Goal: Go to known website: Access a specific website the user already knows

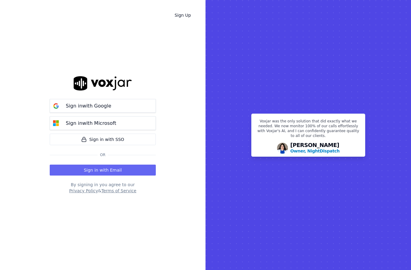
click at [114, 170] on button "Sign in with Email" at bounding box center [103, 169] width 106 height 11
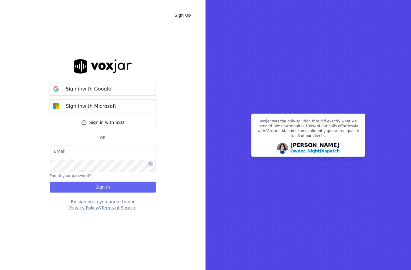
click at [106, 145] on input "email" at bounding box center [103, 151] width 106 height 12
type input "[EMAIL_ADDRESS][DOMAIN_NAME]"
click at [126, 104] on button "Sign in with Microsoft" at bounding box center [103, 106] width 106 height 14
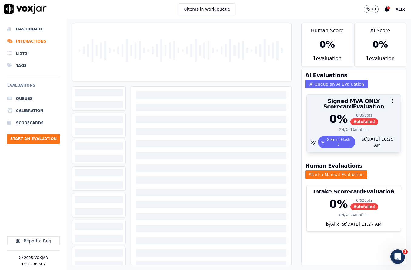
click at [353, 108] on h3 "Signed MVA ONLY Scorecard Evaluation" at bounding box center [353, 103] width 87 height 11
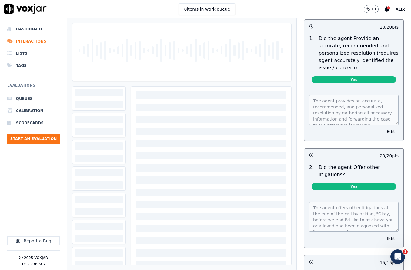
scroll to position [1910, 0]
